Goal: Find specific page/section: Find specific page/section

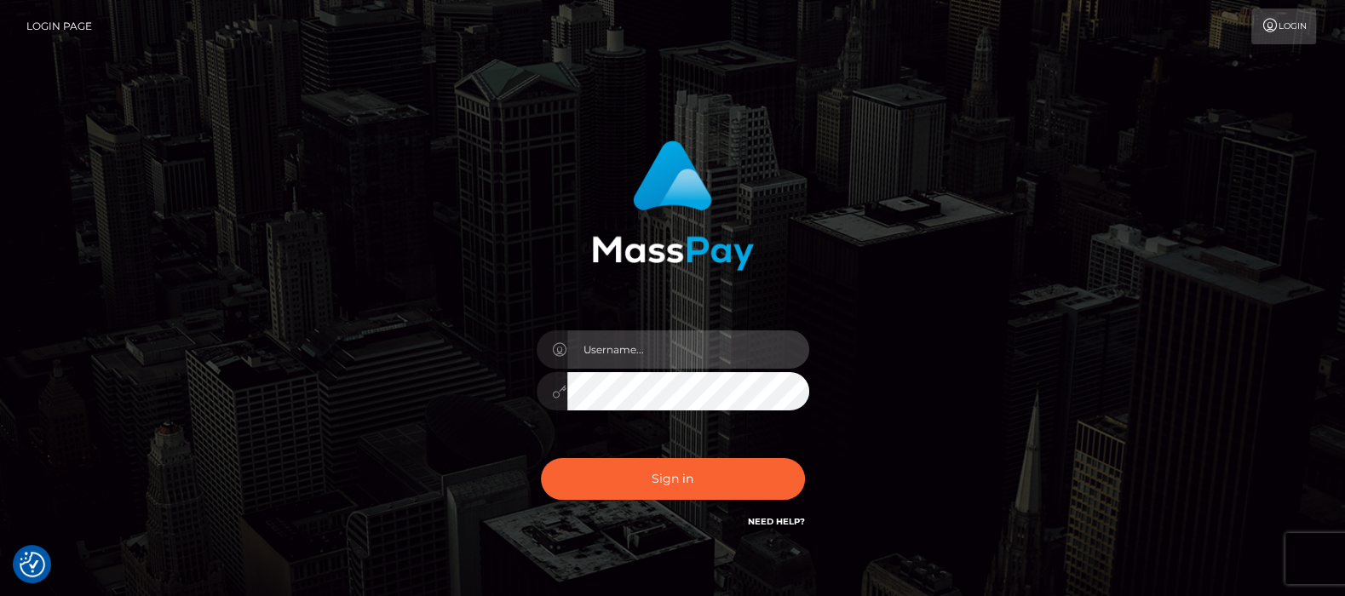
click at [641, 343] on input "text" at bounding box center [688, 349] width 242 height 38
type input "df.es"
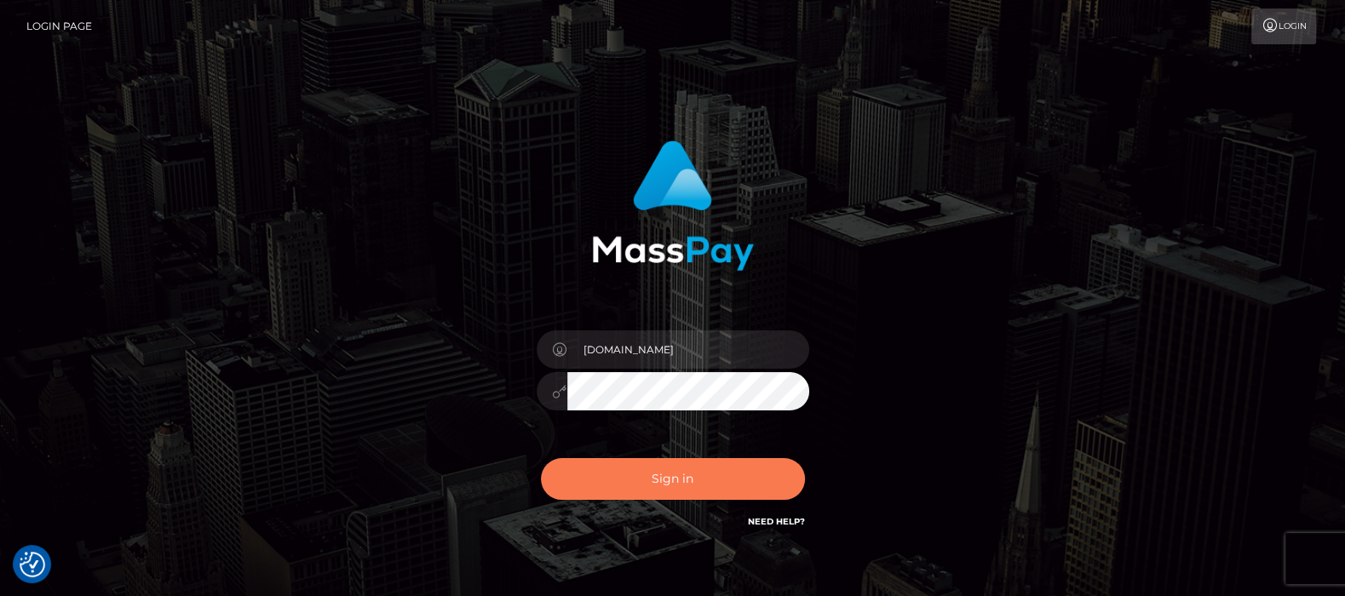
click at [671, 475] on button "Sign in" at bounding box center [673, 479] width 264 height 42
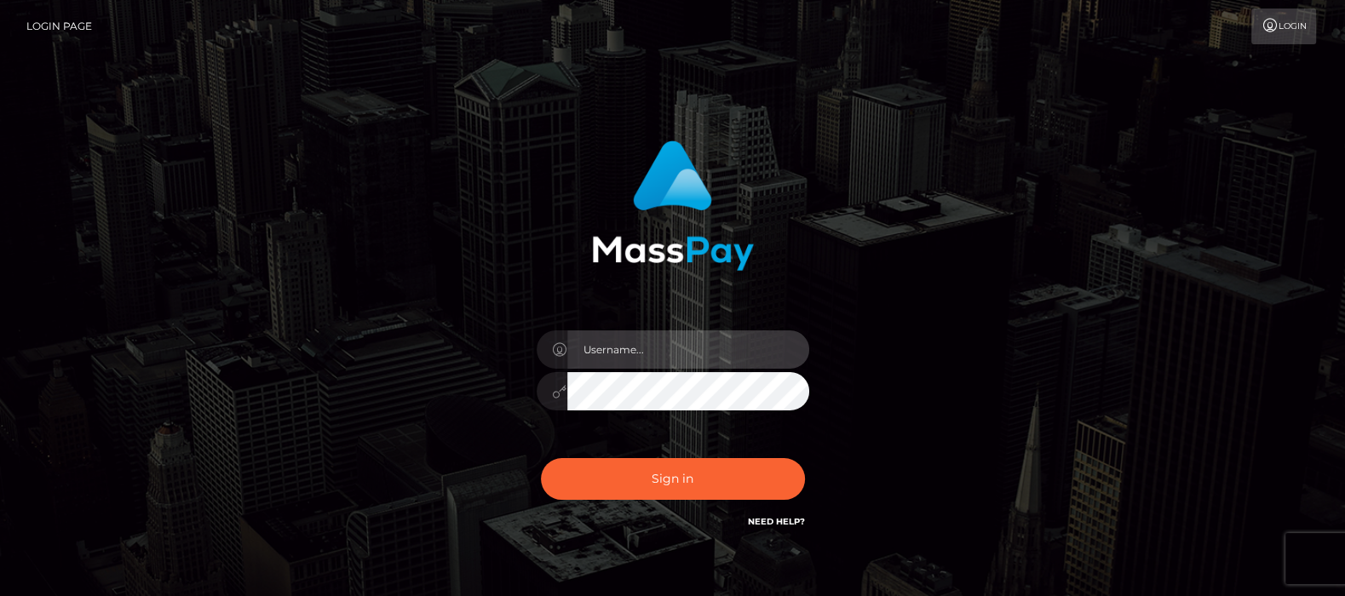
type input "df.es"
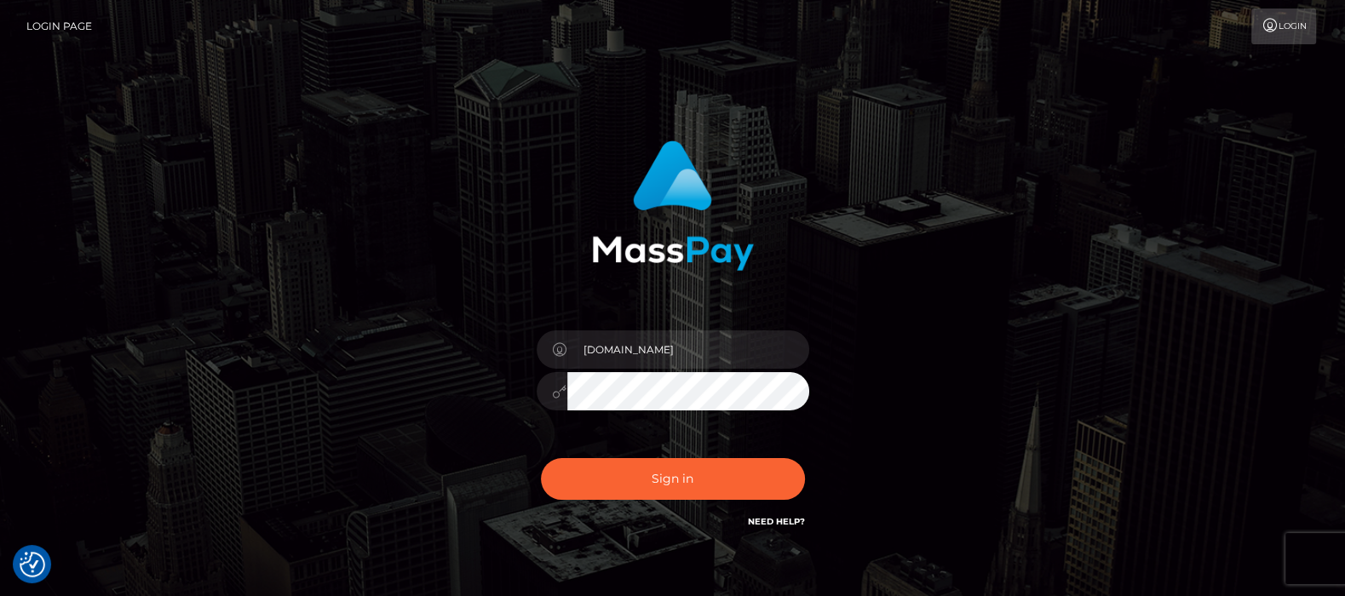
checkbox input "true"
click at [659, 475] on button "Sign in" at bounding box center [673, 479] width 264 height 42
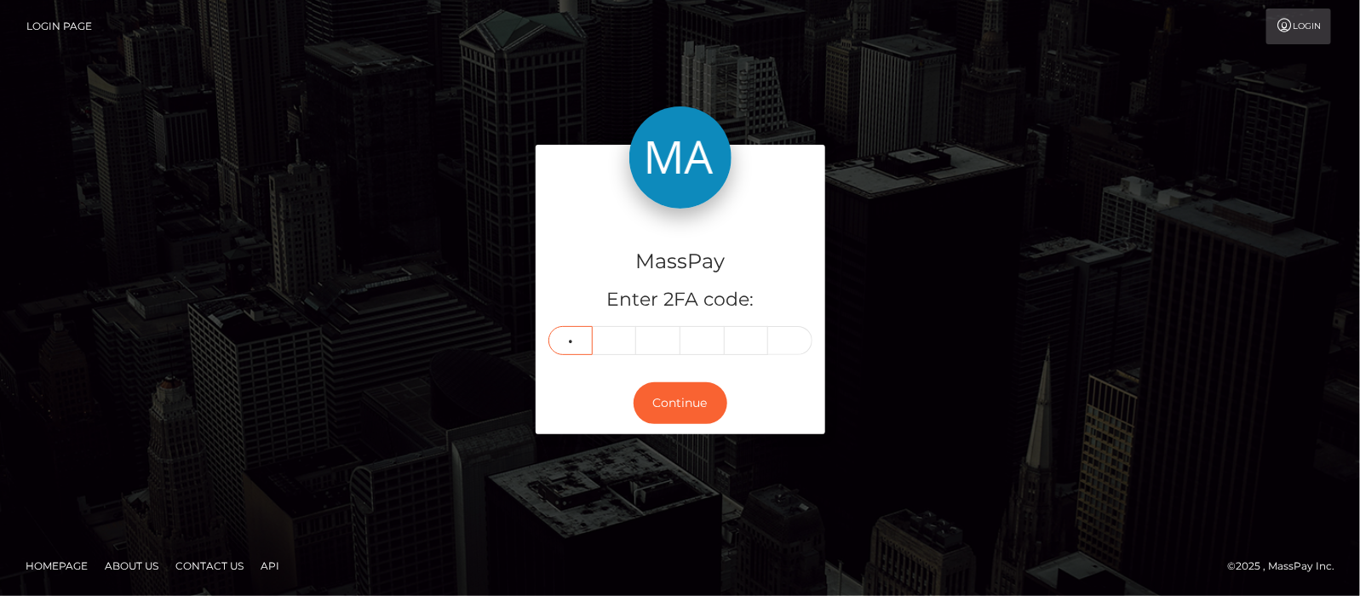
type input "1"
type input "6"
type input "8"
type input "4"
type input "8"
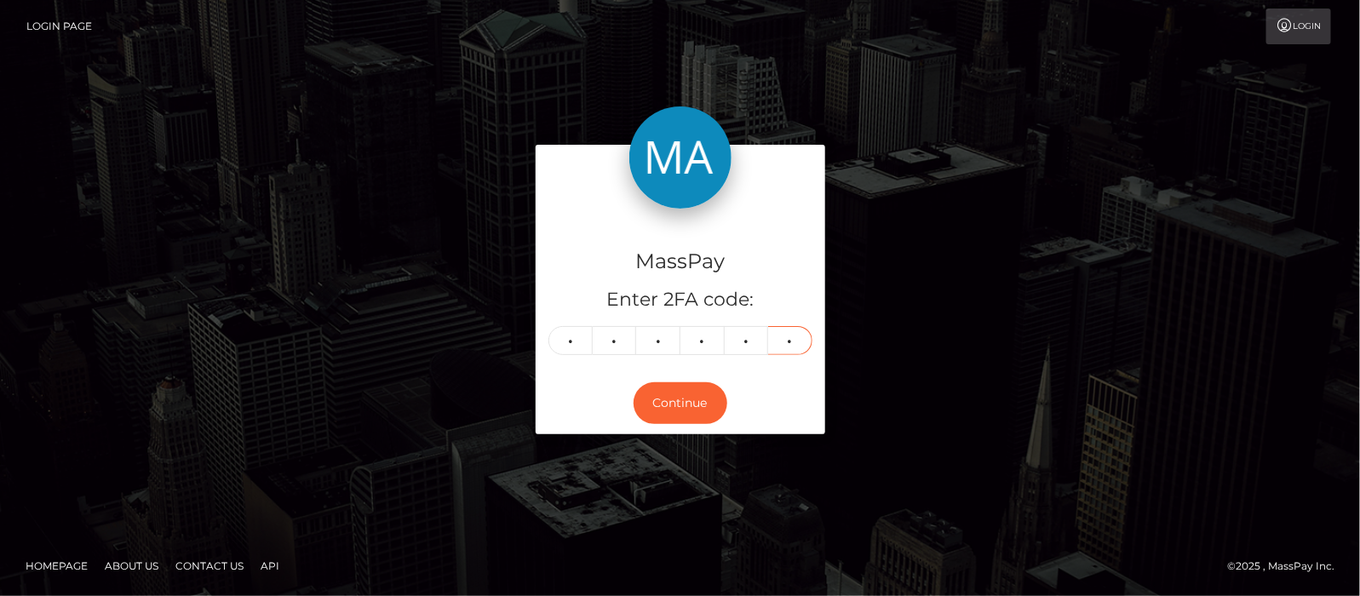
type input "3"
click at [668, 406] on button "Continue" at bounding box center [681, 403] width 94 height 42
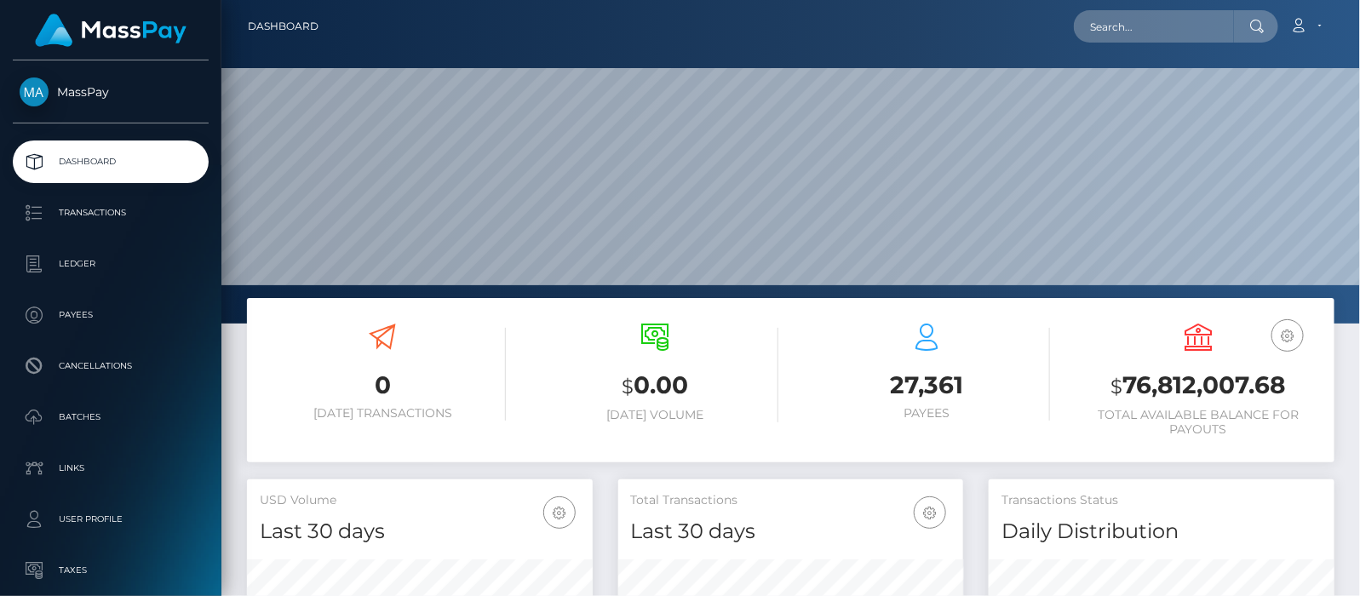
scroll to position [301, 346]
click at [1137, 24] on input "text" at bounding box center [1154, 26] width 160 height 32
paste input "[EMAIL_ADDRESS][DOMAIN_NAME]"
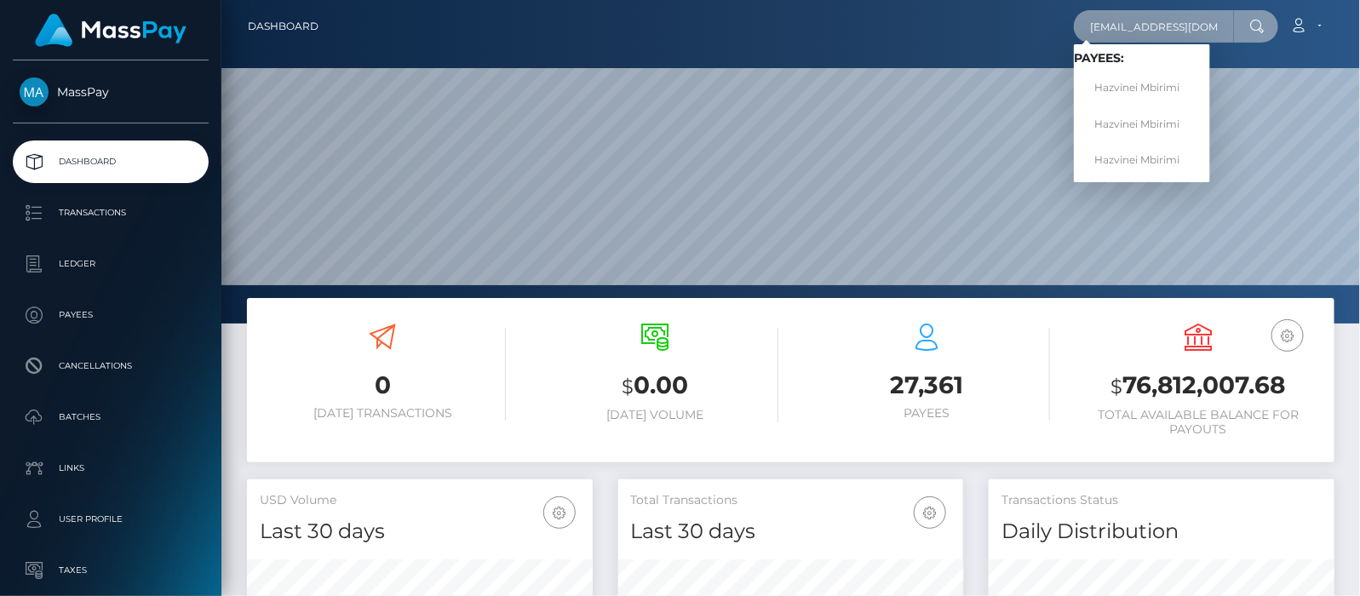
type input "divascoms@gmail.com"
click at [1121, 88] on link "Hazvinei Mbirimi" at bounding box center [1142, 88] width 136 height 32
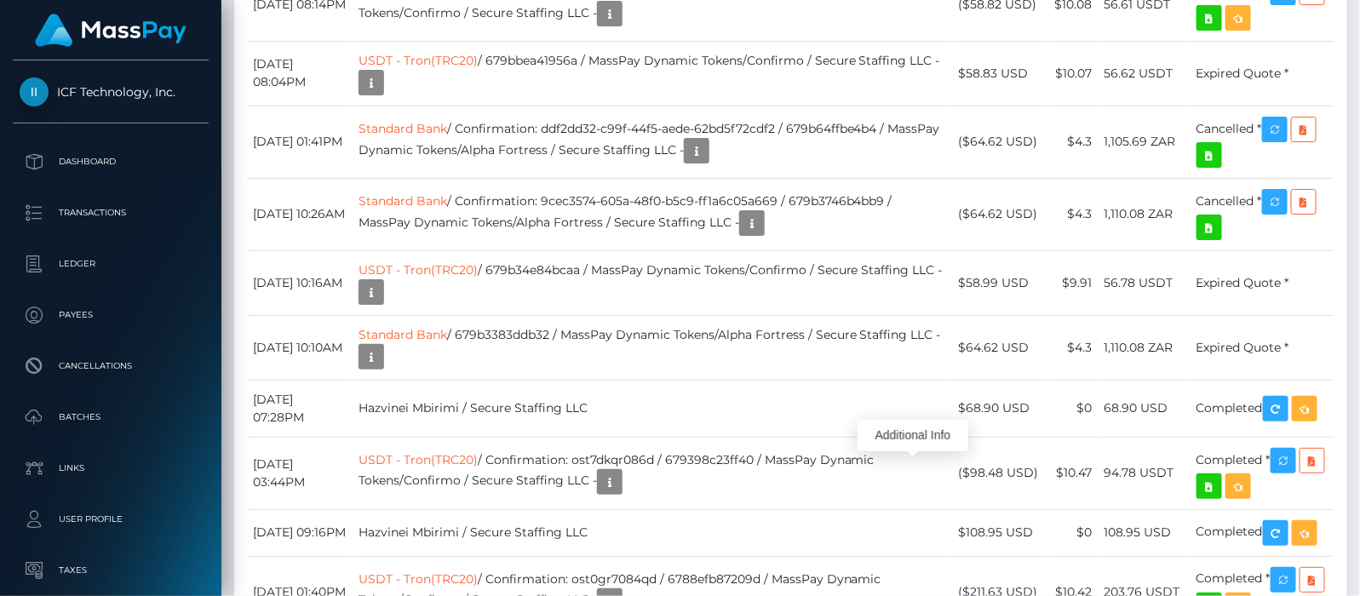
scroll to position [204, 346]
drag, startPoint x: 391, startPoint y: 286, endPoint x: 914, endPoint y: 286, distance: 522.8
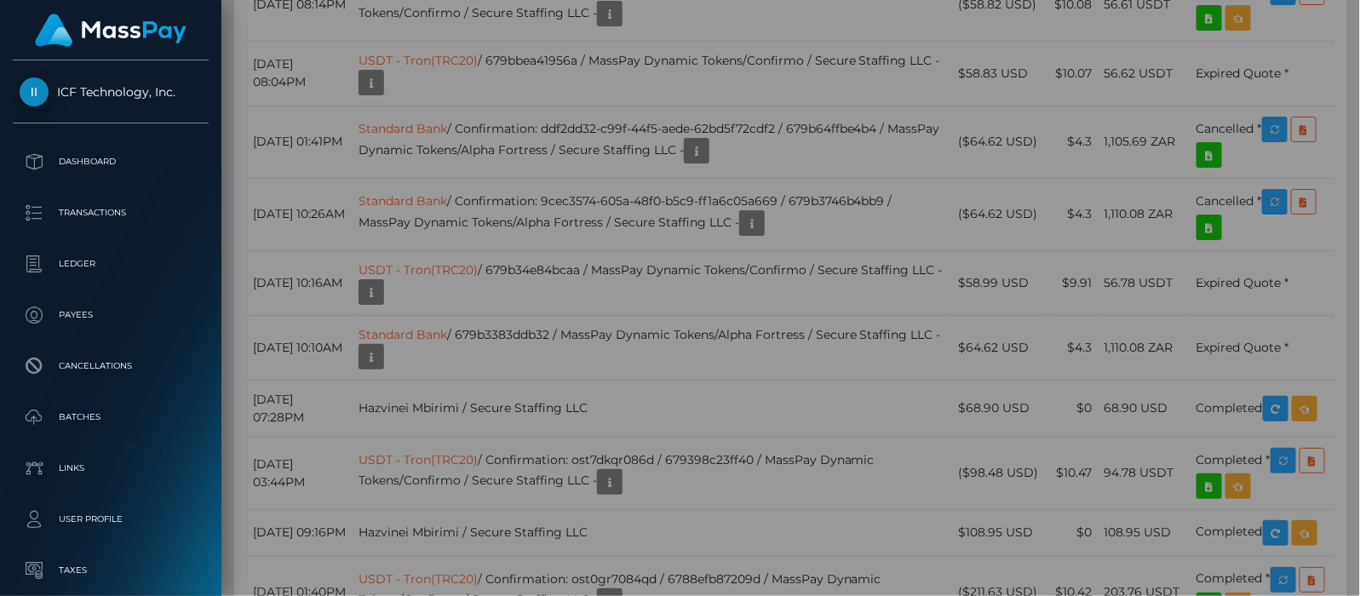
click at [827, 500] on div "Status Changes:" at bounding box center [679, 606] width 623 height 213
click at [688, 287] on div "Attributes:" at bounding box center [679, 393] width 623 height 213
click at [349, 319] on div "Metadata: Attributes: Status Changes:" at bounding box center [680, 388] width 673 height 658
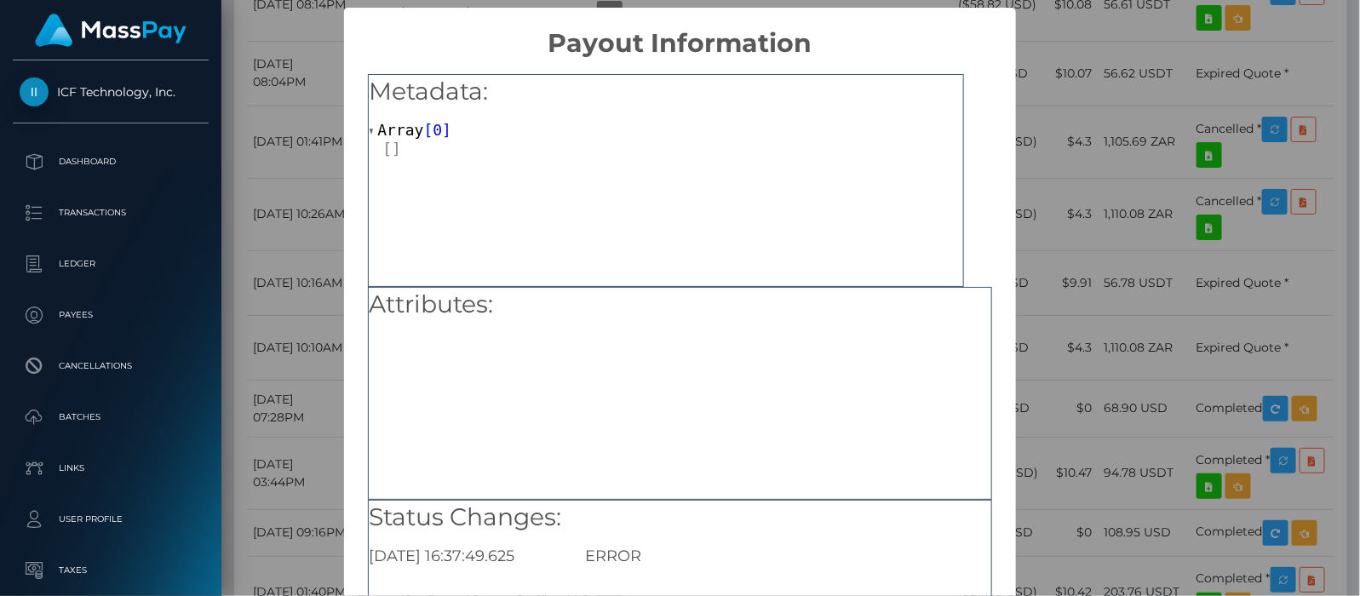
scroll to position [0, 0]
click at [1135, 69] on div "× Payout Information Metadata: Array [ 0 ] Attributes: Status Changes: 2025-08-…" at bounding box center [680, 298] width 1360 height 596
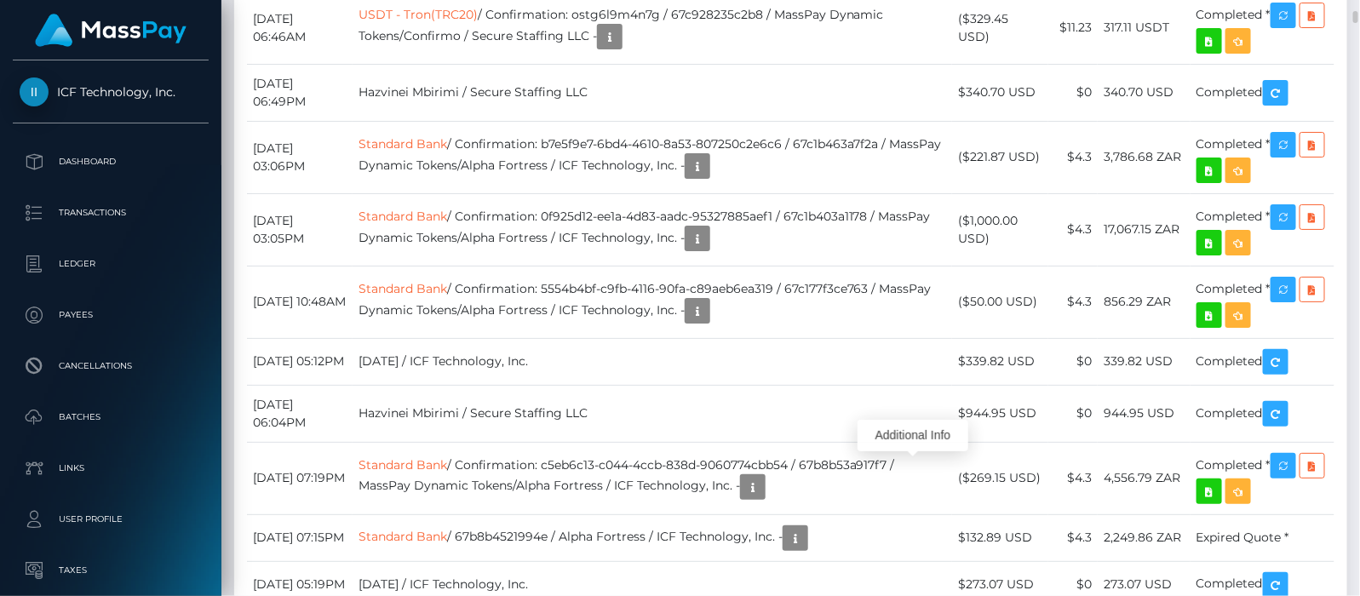
scroll to position [11070, 0]
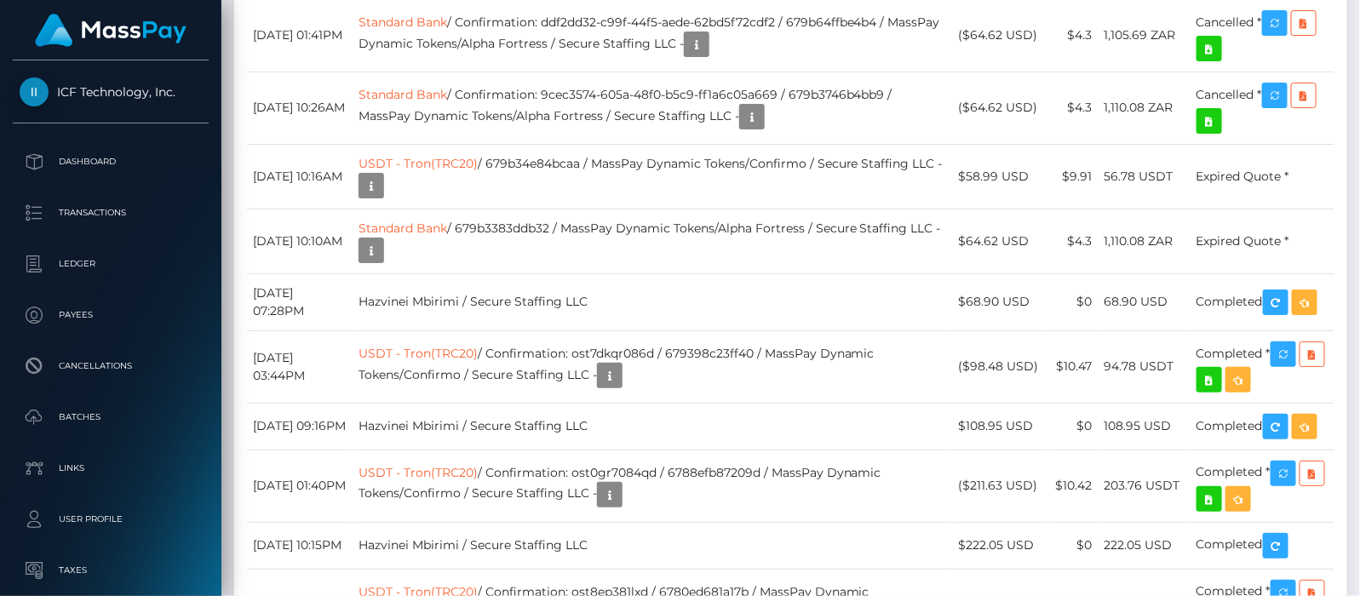
scroll to position [204, 346]
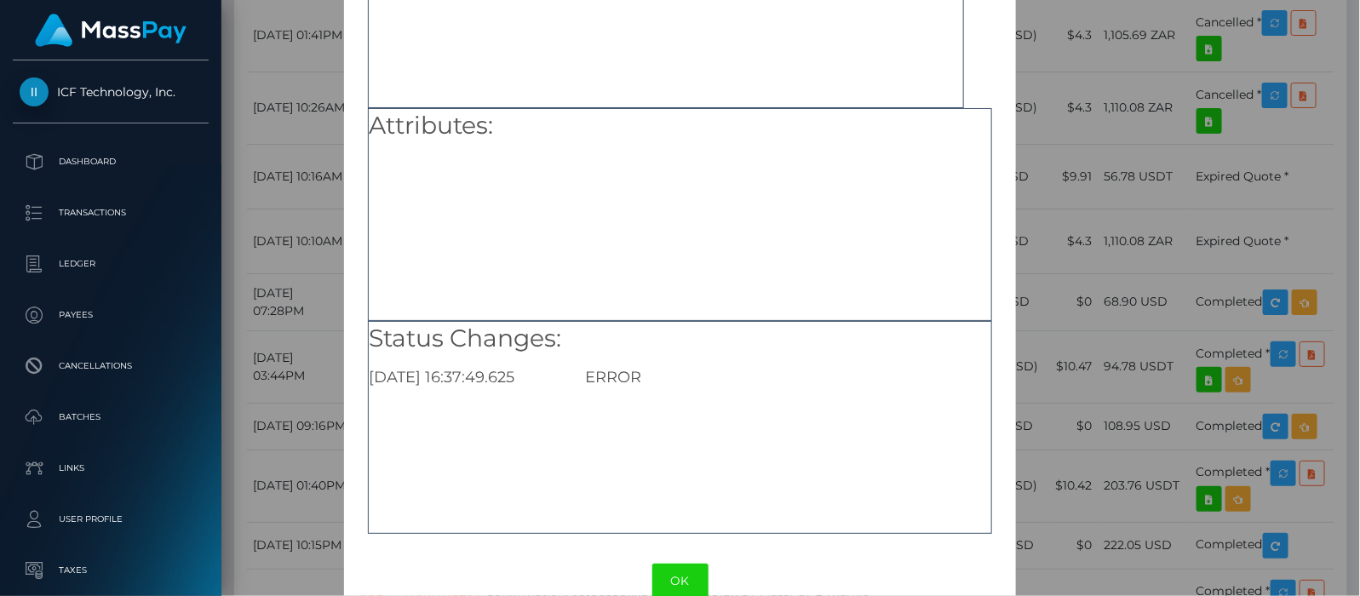
scroll to position [214, 0]
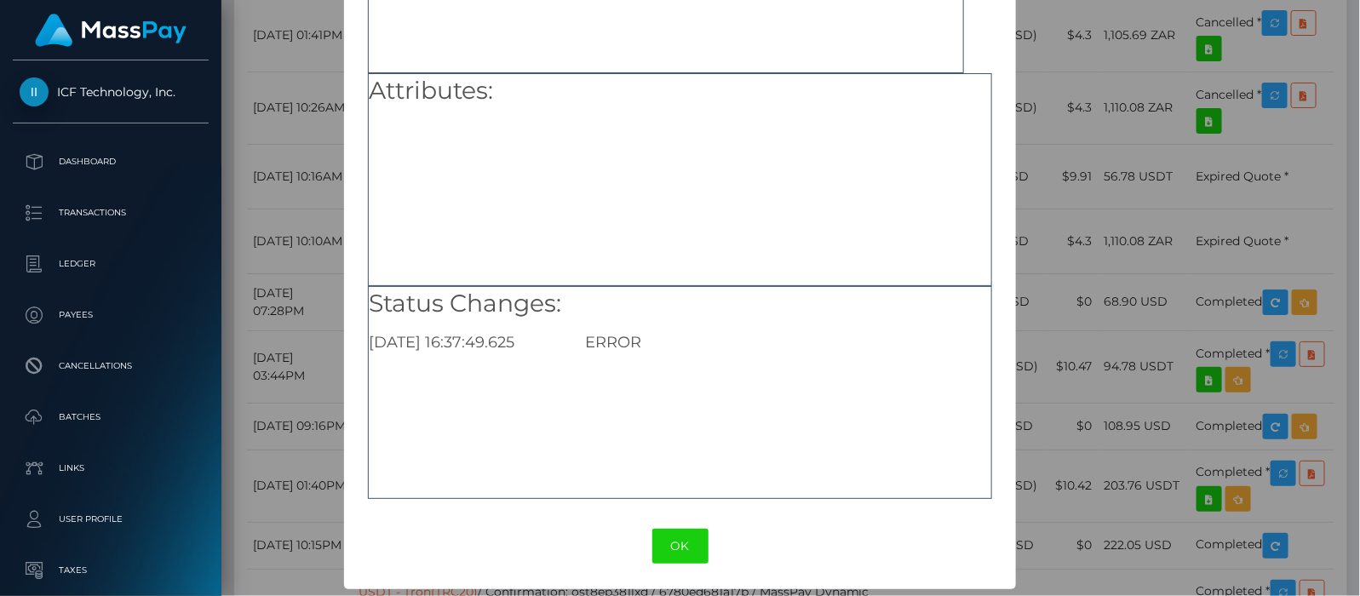
click at [678, 545] on button "OK" at bounding box center [680, 546] width 56 height 35
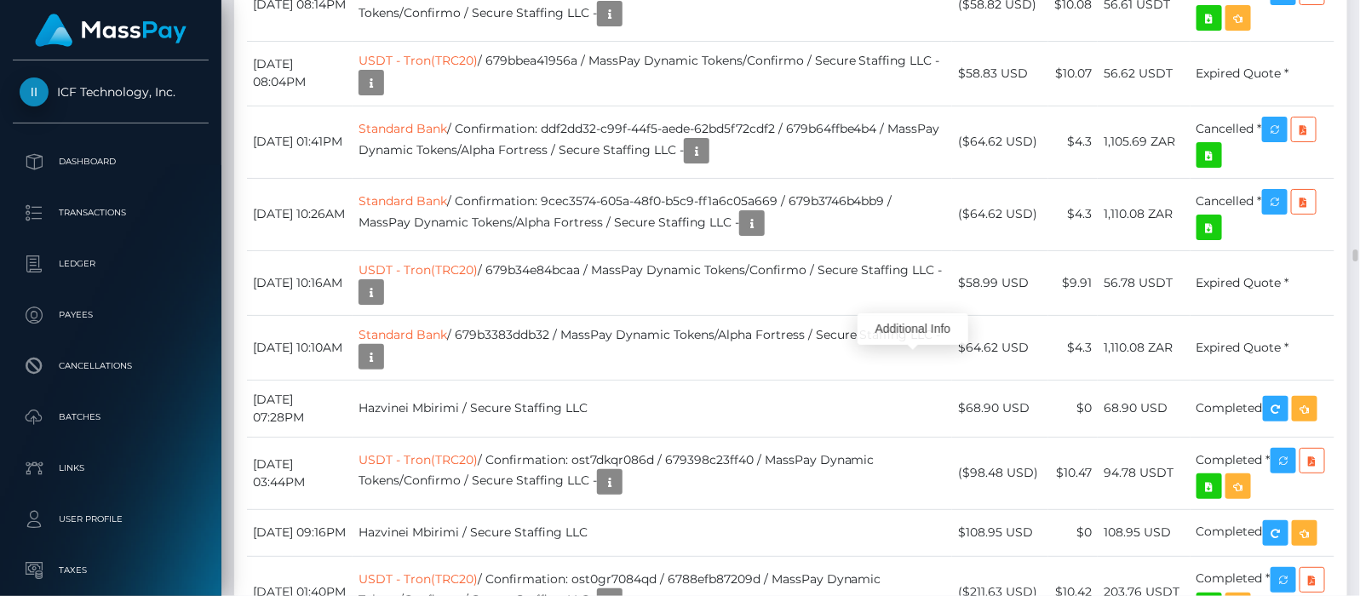
scroll to position [12347, 0]
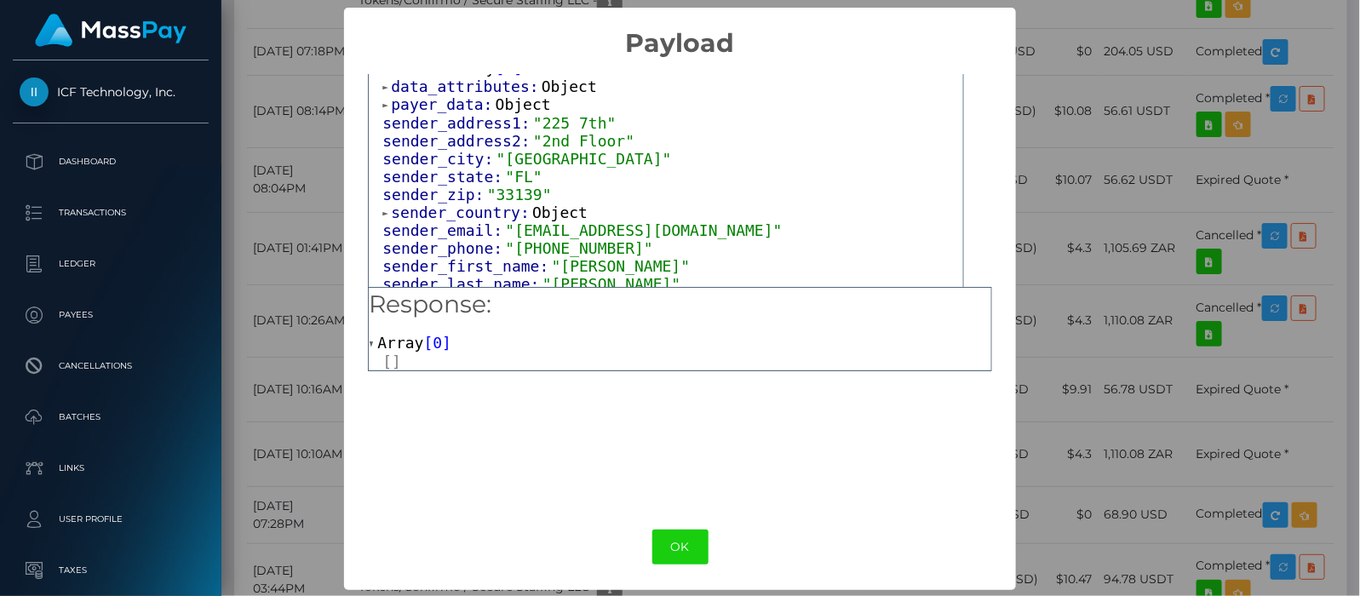
scroll to position [106, 0]
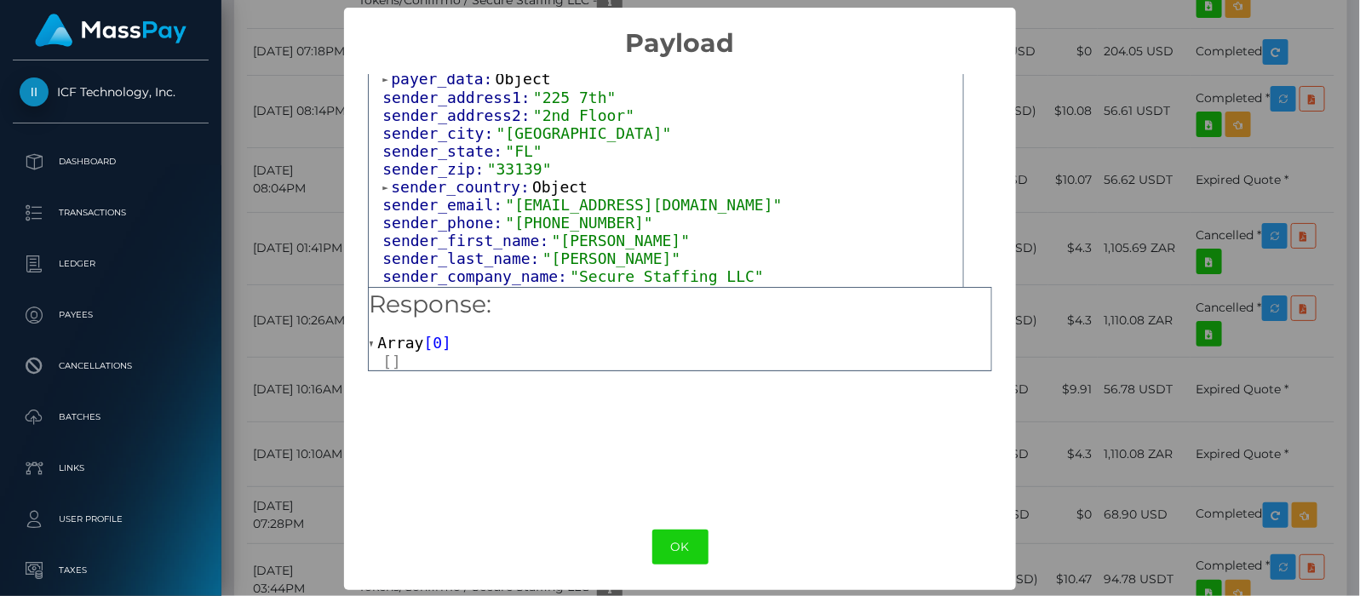
click at [369, 345] on span at bounding box center [373, 344] width 9 height 11
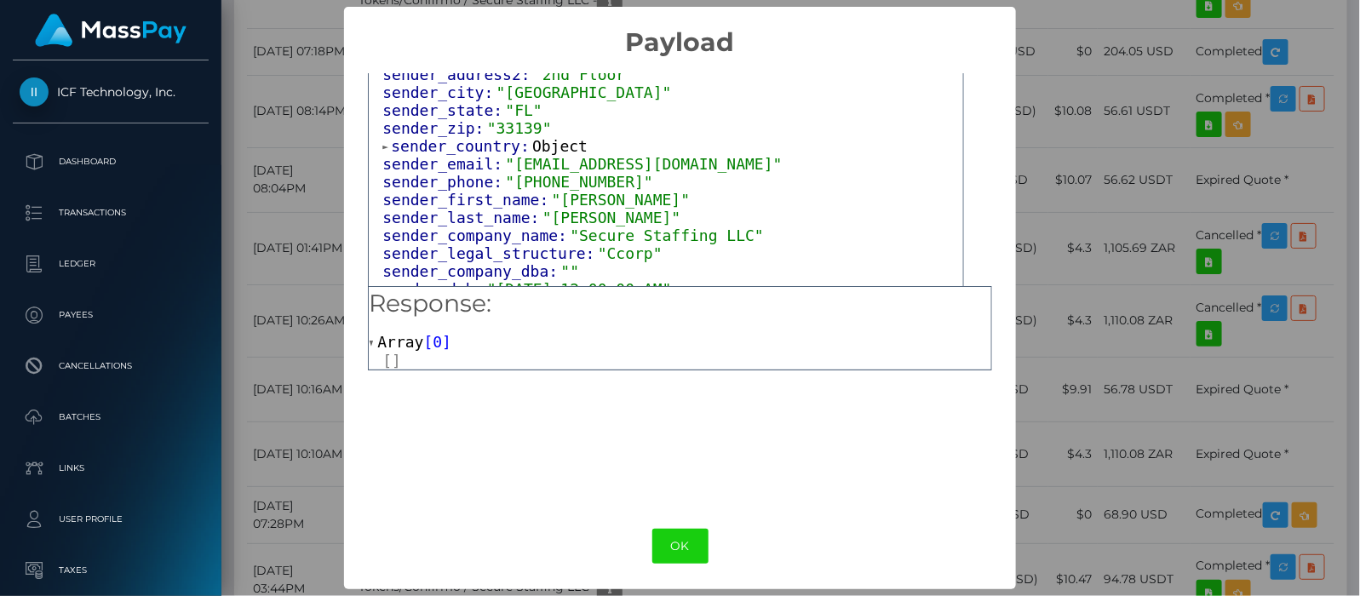
scroll to position [40, 0]
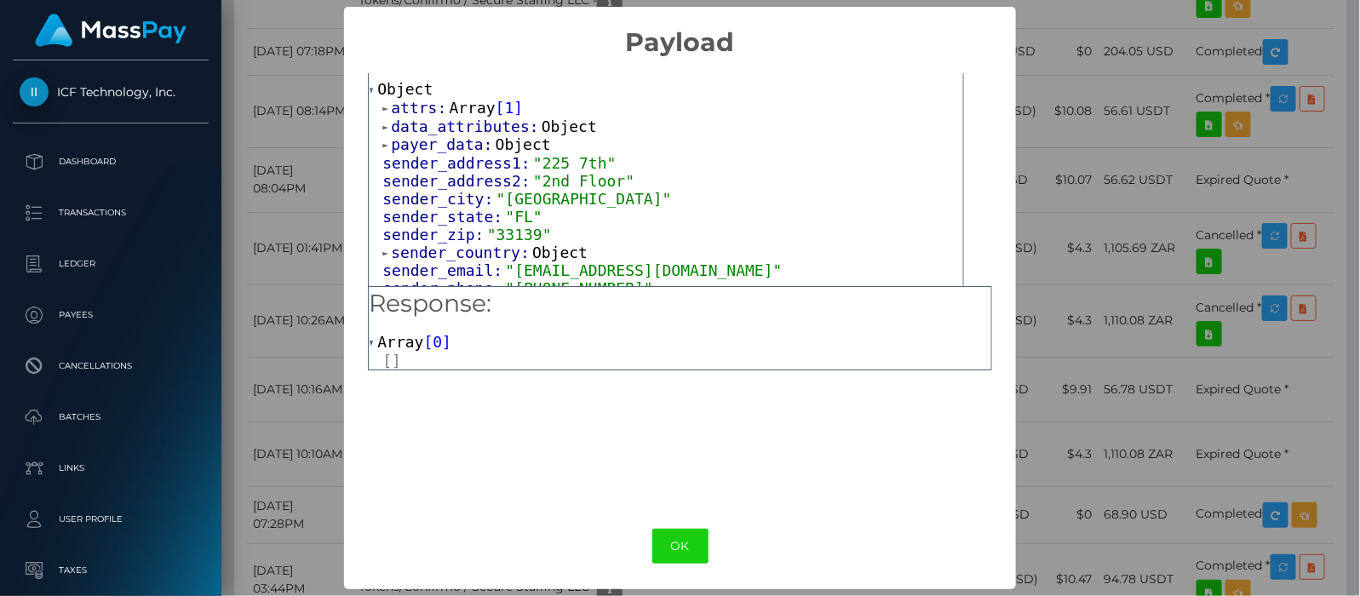
click at [382, 107] on span at bounding box center [386, 108] width 9 height 11
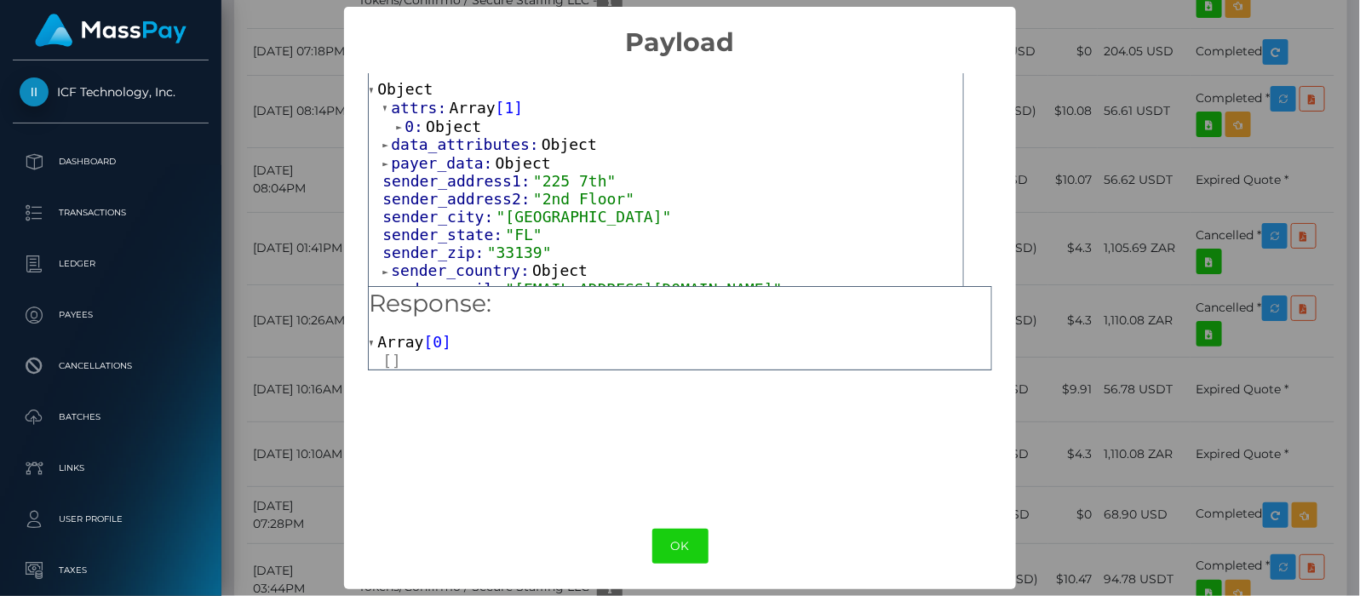
click at [397, 129] on span at bounding box center [400, 127] width 9 height 11
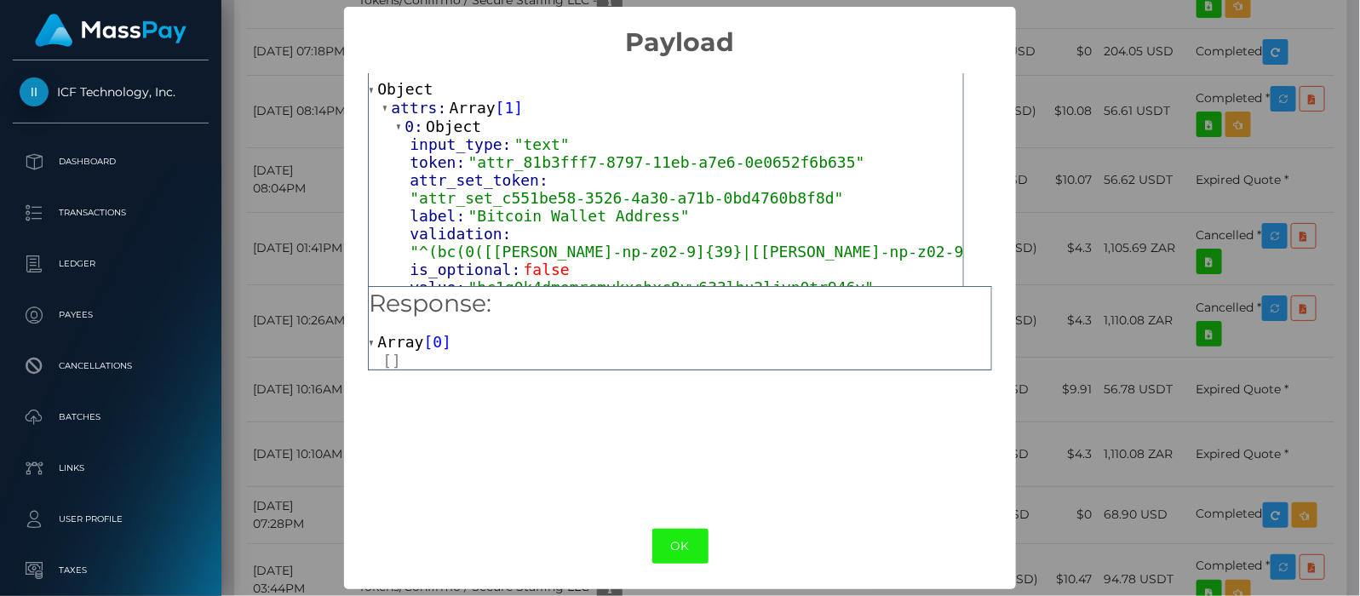
click at [690, 537] on button "OK" at bounding box center [680, 546] width 56 height 35
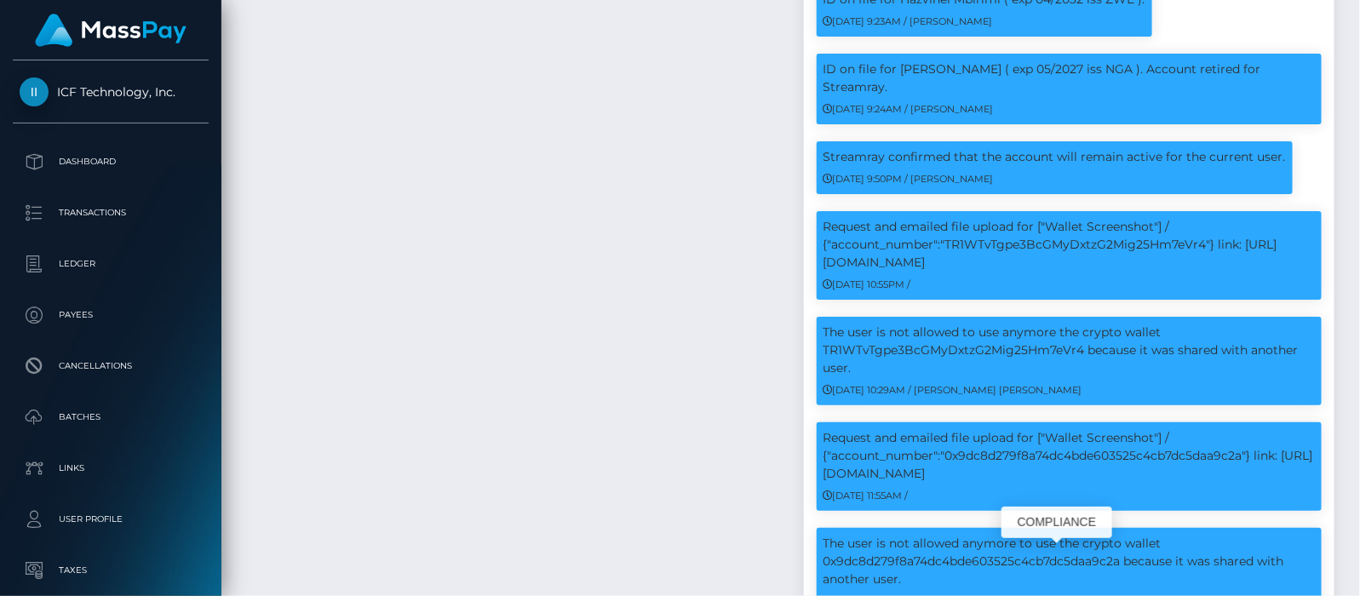
scroll to position [204, 346]
drag, startPoint x: 949, startPoint y: 381, endPoint x: 1227, endPoint y: 381, distance: 277.6
drag, startPoint x: 1227, startPoint y: 381, endPoint x: 1244, endPoint y: 382, distance: 17.1
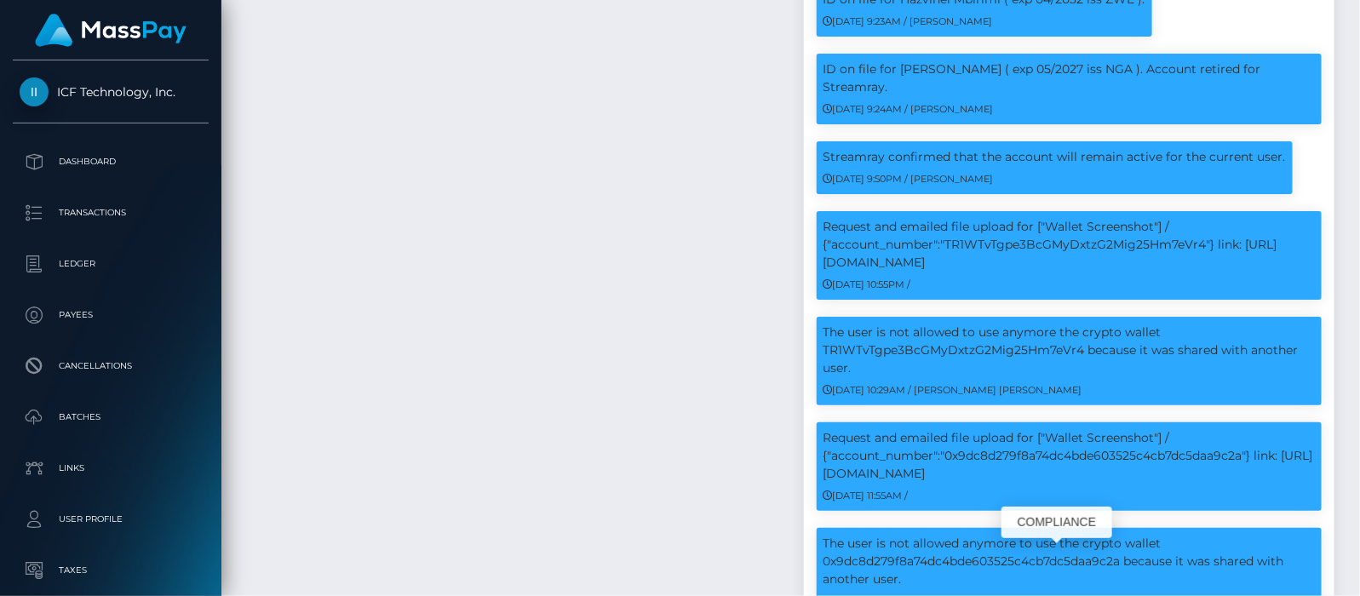
copy p "bc1q0k4dmemrcmykxshxc8yw633lhu2ljyn0tr946y""
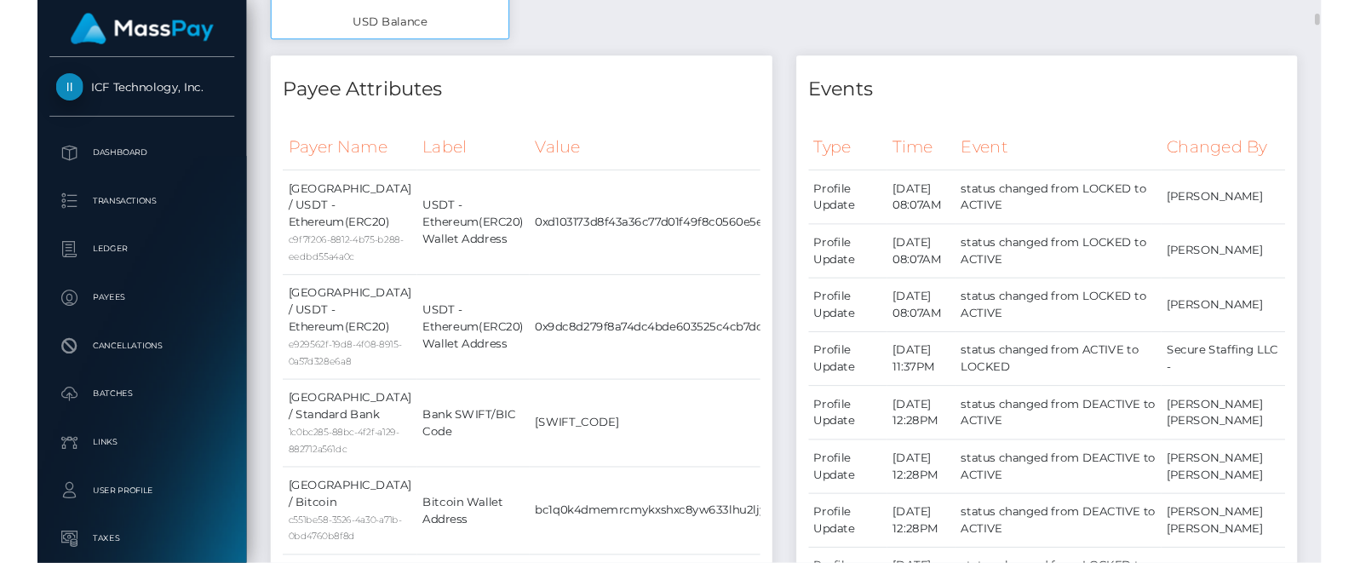
scroll to position [958, 0]
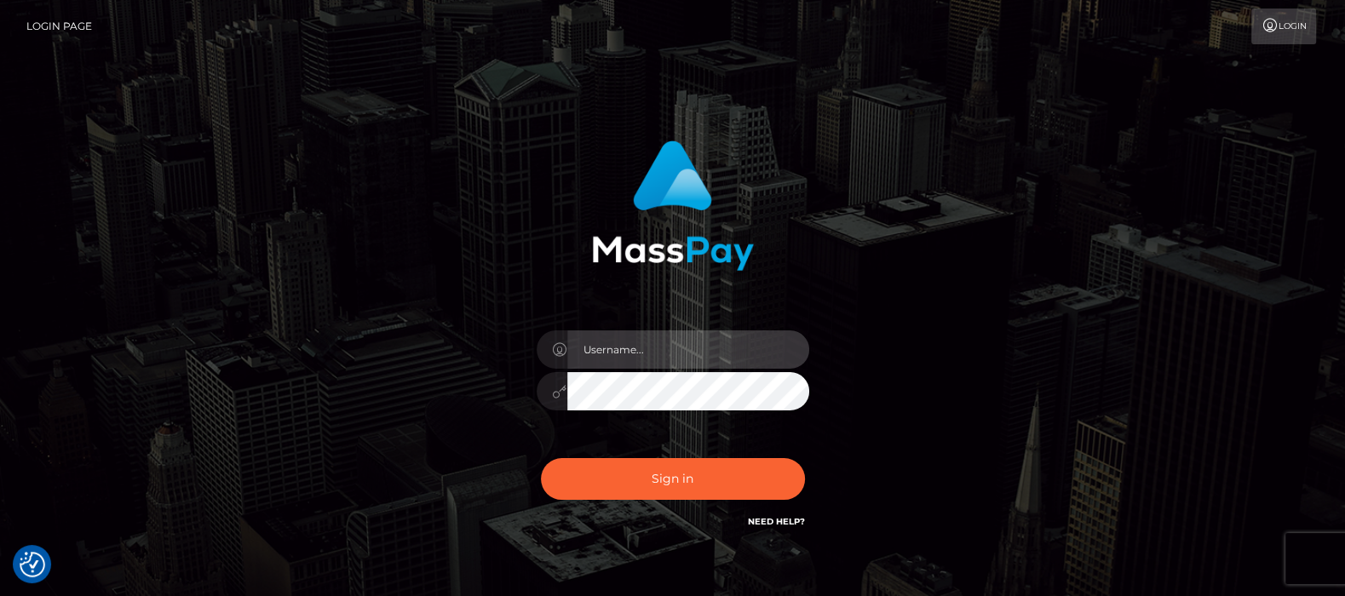
click at [610, 348] on input "text" at bounding box center [688, 349] width 242 height 38
type input "df.es"
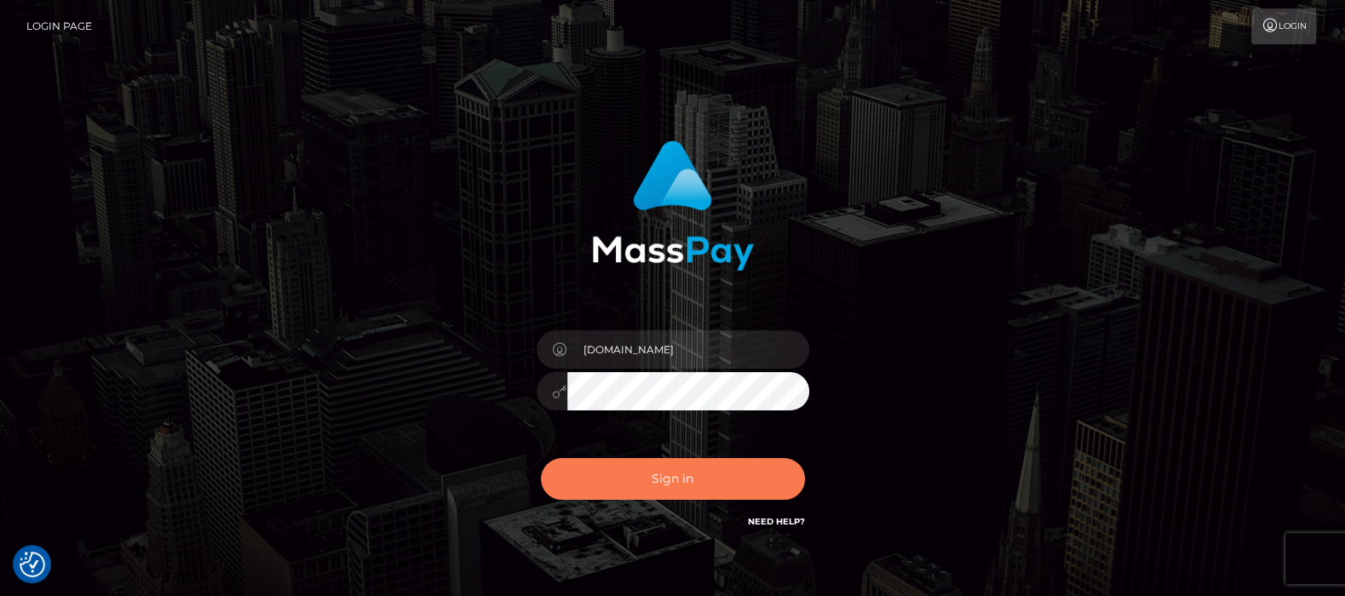
click at [668, 473] on button "Sign in" at bounding box center [673, 479] width 264 height 42
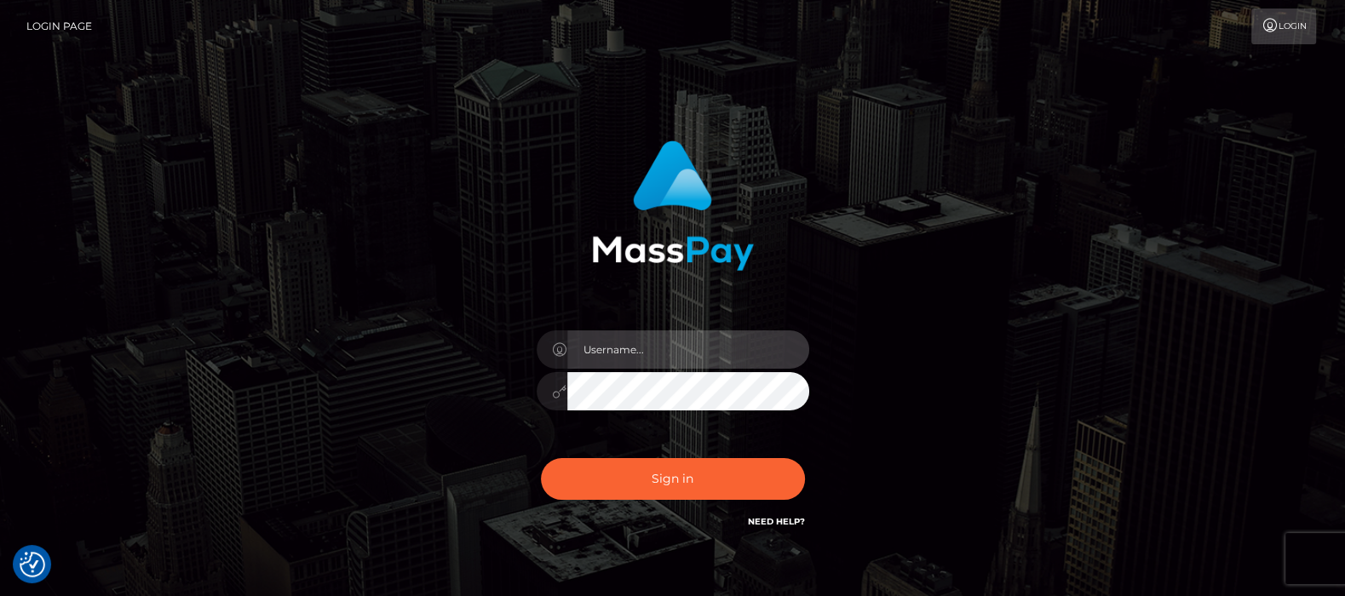
click at [617, 351] on input "text" at bounding box center [688, 349] width 242 height 38
type input "df.es"
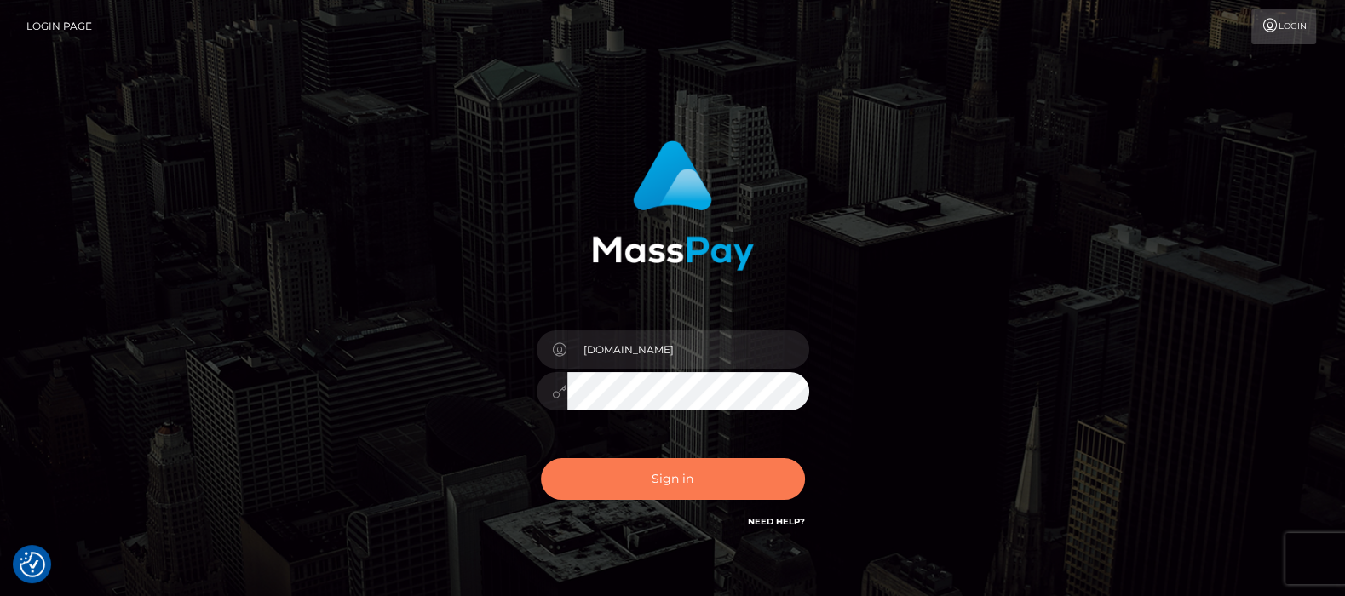
click at [668, 477] on button "Sign in" at bounding box center [673, 479] width 264 height 42
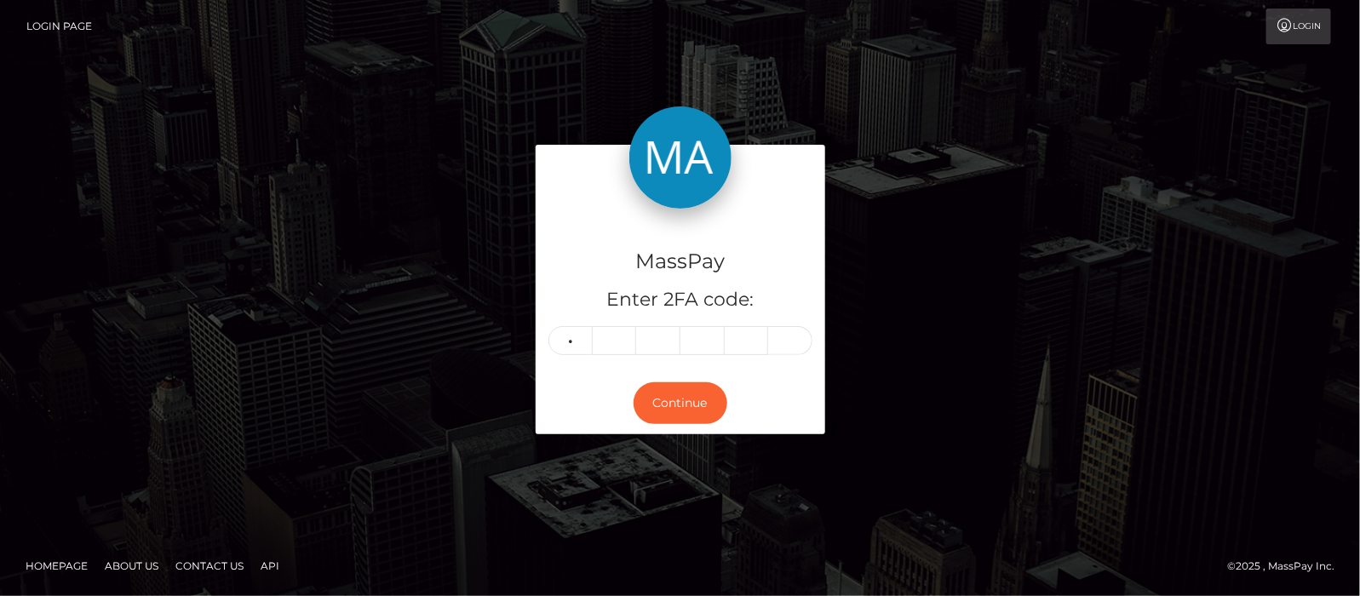
type input "6"
type input "0"
type input "9"
type input "1"
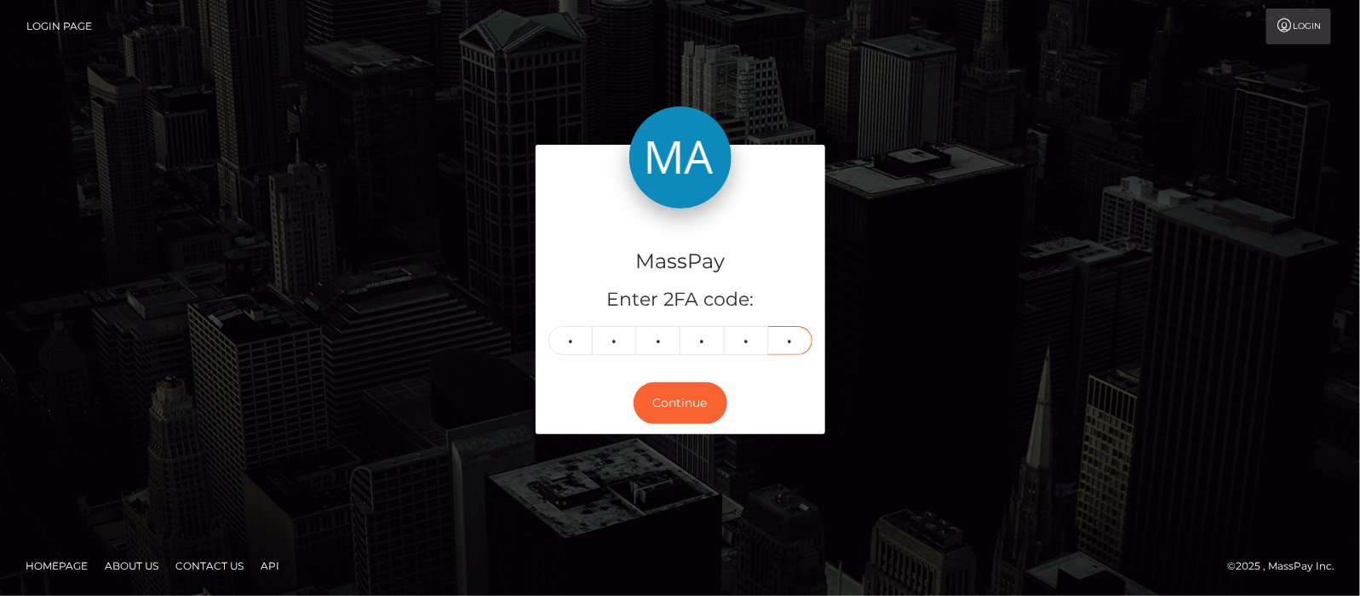
type input "3"
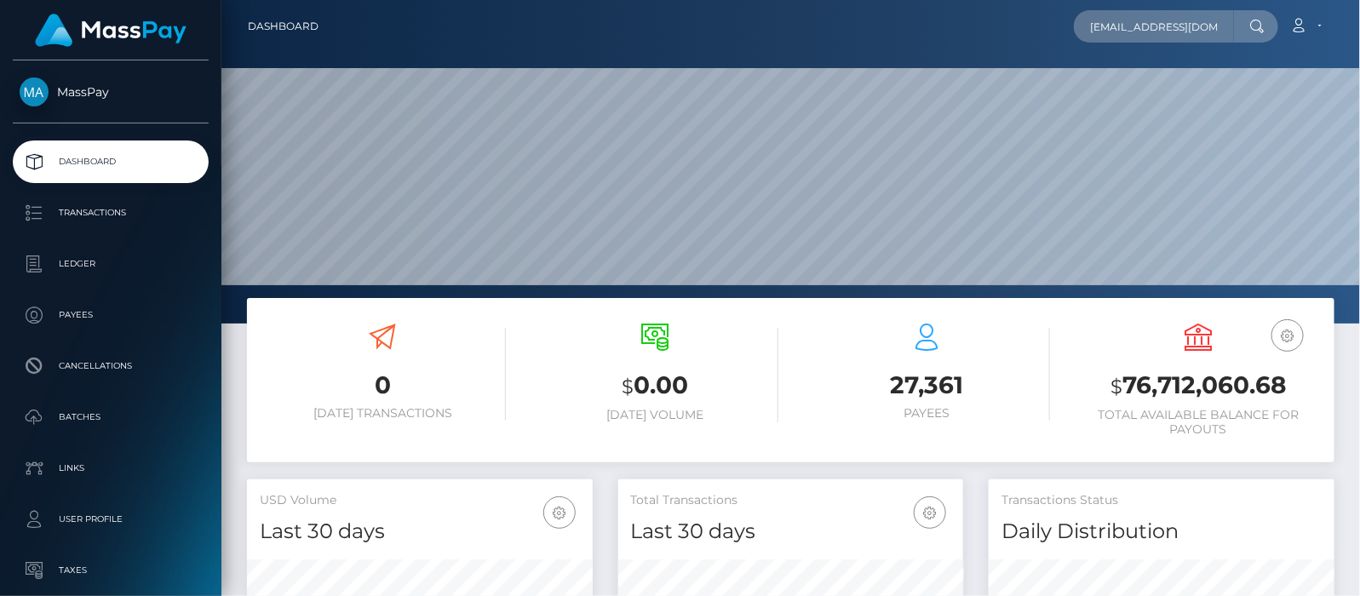
scroll to position [301, 346]
type input "[EMAIL_ADDRESS][DOMAIN_NAME]"
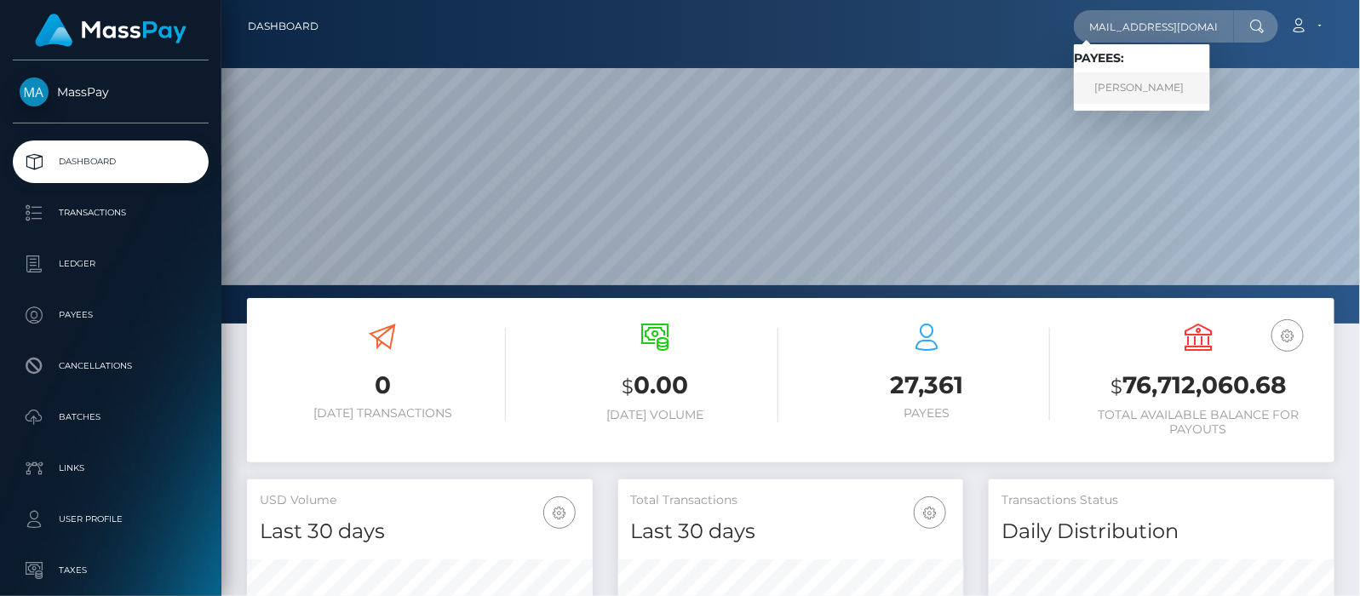
scroll to position [0, 0]
click at [1111, 85] on link "Lauren Barley" at bounding box center [1142, 88] width 136 height 32
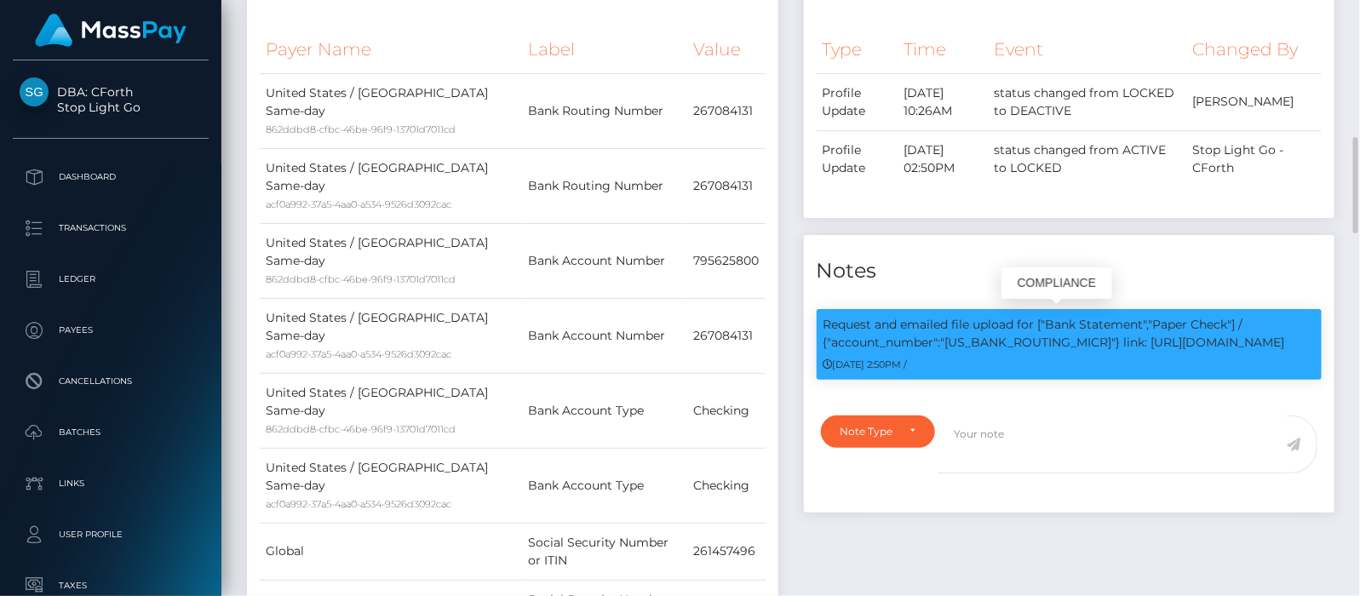
scroll to position [204, 346]
drag, startPoint x: 949, startPoint y: 336, endPoint x: 1012, endPoint y: 344, distance: 62.6
click at [1012, 344] on p "Request and emailed file upload for ["Bank Statement","Paper Check"] / {"accoun…" at bounding box center [1069, 334] width 492 height 36
copy p "267084131""
